Goal: Task Accomplishment & Management: Complete application form

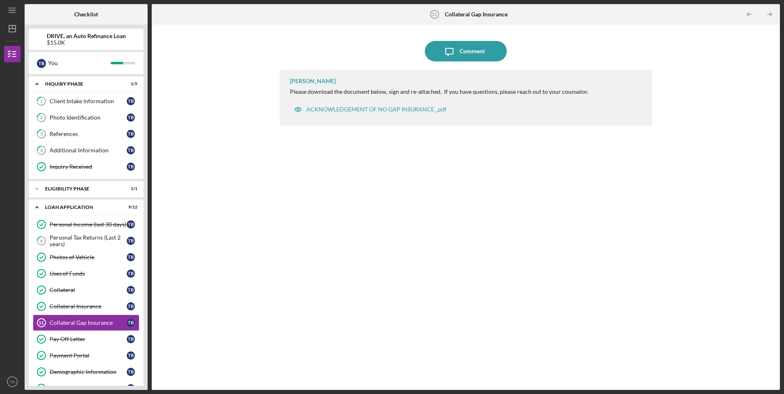
scroll to position [77, 0]
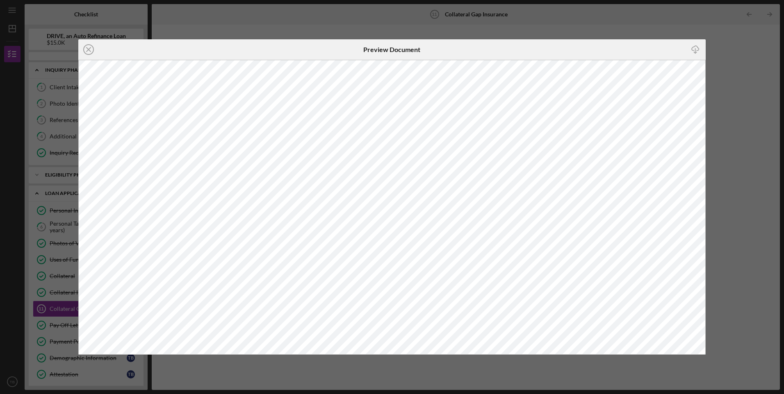
scroll to position [77, 0]
click at [736, 36] on div "Icon/Close Preview Document Icon/Download" at bounding box center [392, 197] width 784 height 394
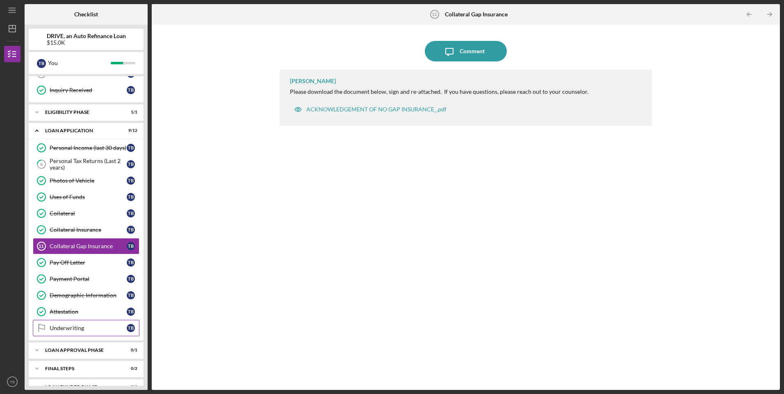
click at [71, 330] on div "Underwriting" at bounding box center [88, 328] width 77 height 7
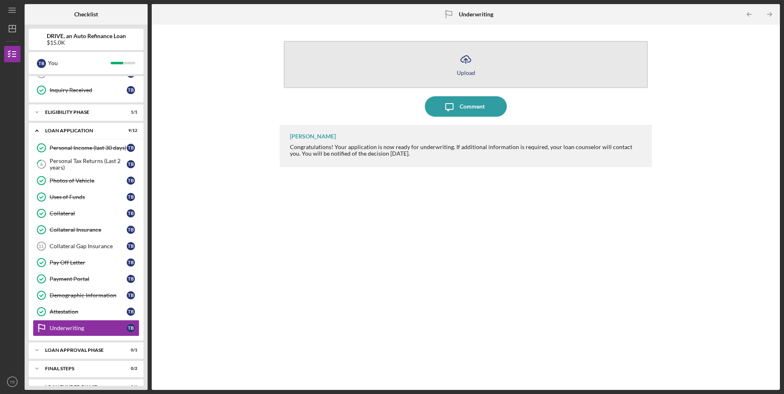
click at [465, 61] on icon "Icon/Upload" at bounding box center [465, 59] width 20 height 20
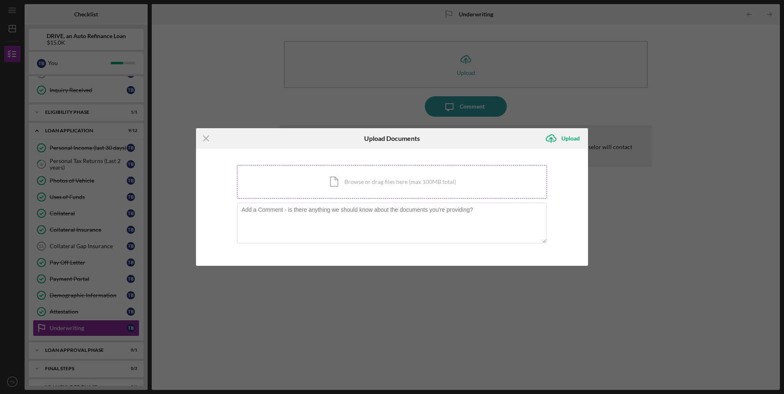
click at [391, 183] on div "Icon/Document Browse or drag files here (max 100MB total) Tap to choose files o…" at bounding box center [392, 182] width 310 height 34
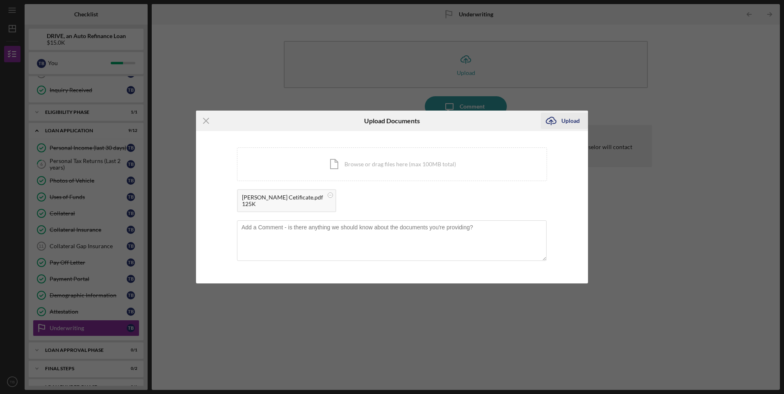
click at [570, 120] on div "Upload" at bounding box center [570, 121] width 18 height 16
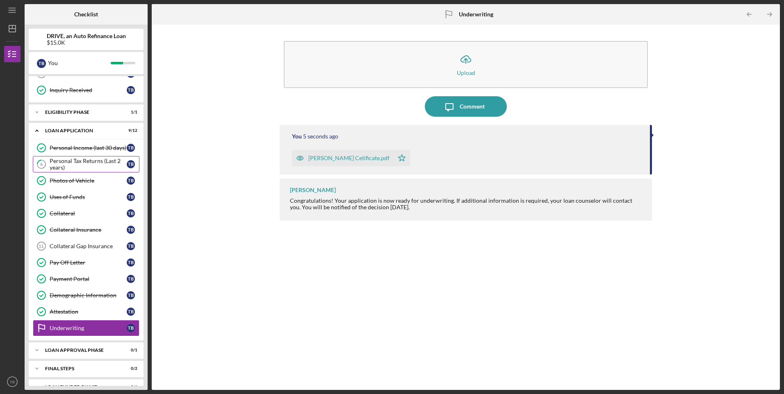
click at [82, 161] on div "Personal Tax Returns (Last 2 years)" at bounding box center [88, 164] width 77 height 13
